Goal: Task Accomplishment & Management: Manage account settings

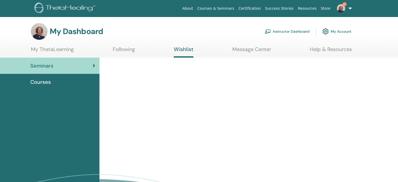
click at [280, 30] on link "Instructor Dashboard" at bounding box center [287, 32] width 45 height 12
click at [280, 31] on link "Instructor Dashboard" at bounding box center [287, 32] width 45 height 12
click at [280, 32] on link "Instructor Dashboard" at bounding box center [287, 32] width 45 height 12
click at [281, 29] on link "Instructor Dashboard" at bounding box center [287, 32] width 45 height 12
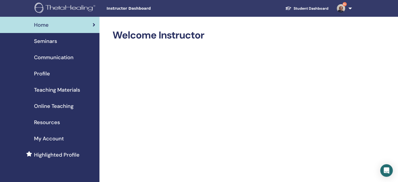
click at [50, 41] on span "Seminars" at bounding box center [45, 41] width 23 height 8
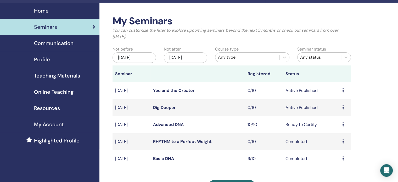
scroll to position [26, 0]
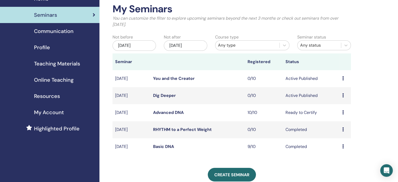
click at [158, 94] on link "Dig Deeper" at bounding box center [164, 96] width 23 height 6
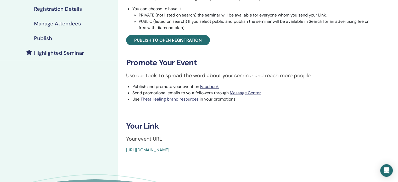
scroll to position [157, 0]
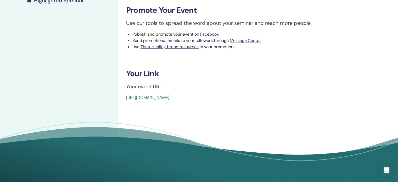
drag, startPoint x: 244, startPoint y: 97, endPoint x: 144, endPoint y: 96, distance: 100.6
click at [123, 103] on div "Dig Deeper Event Type In-Person Event Status Active Published Registrations 0/1…" at bounding box center [251, 17] width 266 height 315
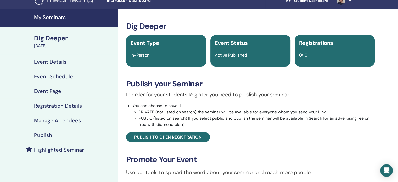
scroll to position [0, 0]
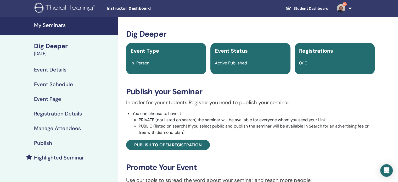
click at [312, 8] on link "Student Dashboard" at bounding box center [307, 9] width 52 height 10
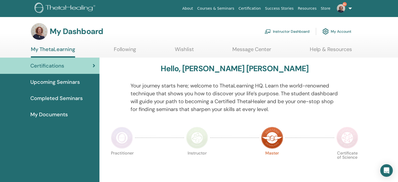
click at [296, 31] on link "Instructor Dashboard" at bounding box center [287, 32] width 45 height 12
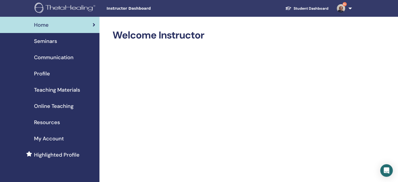
click at [48, 38] on span "Seminars" at bounding box center [45, 41] width 23 height 8
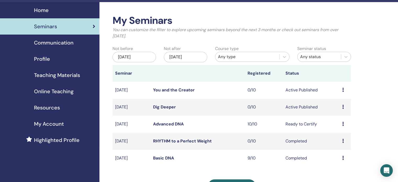
scroll to position [26, 0]
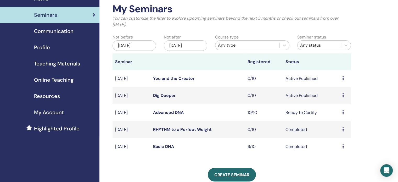
click at [160, 76] on link "You and the Creator" at bounding box center [174, 79] width 42 height 6
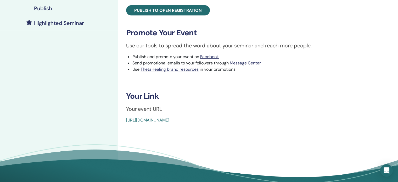
scroll to position [157, 0]
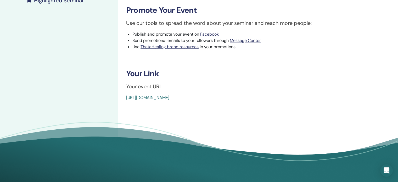
drag, startPoint x: 246, startPoint y: 97, endPoint x: 125, endPoint y: 98, distance: 121.3
